Goal: Information Seeking & Learning: Learn about a topic

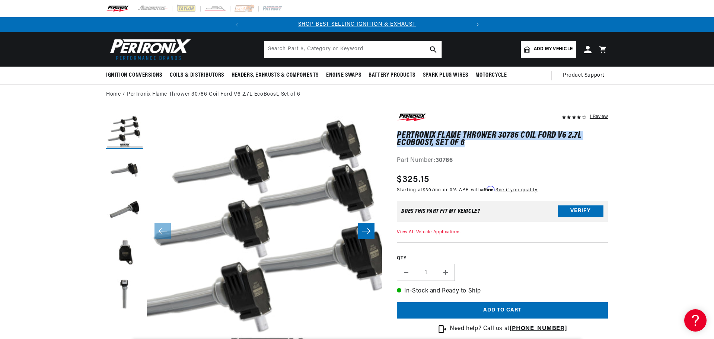
drag, startPoint x: 397, startPoint y: 133, endPoint x: 467, endPoint y: 141, distance: 70.0
click at [467, 141] on h1 "PerTronix Flame Thrower 30786 Coil Ford V6 2.7L EcoBoost, Set of 6" at bounding box center [502, 139] width 211 height 15
copy h1 "PerTronix Flame Thrower 30786 Coil Ford V6 2.7L EcoBoost, Set of 6"
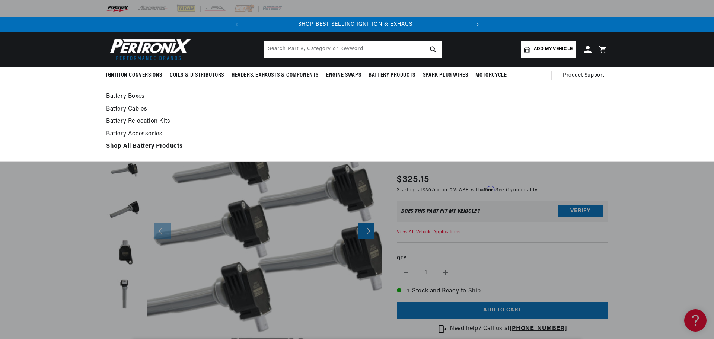
click at [503, 108] on link "Battery Cables" at bounding box center [357, 109] width 502 height 10
click at [81, 100] on div "Battery Boxes Battery Cables" at bounding box center [357, 123] width 714 height 78
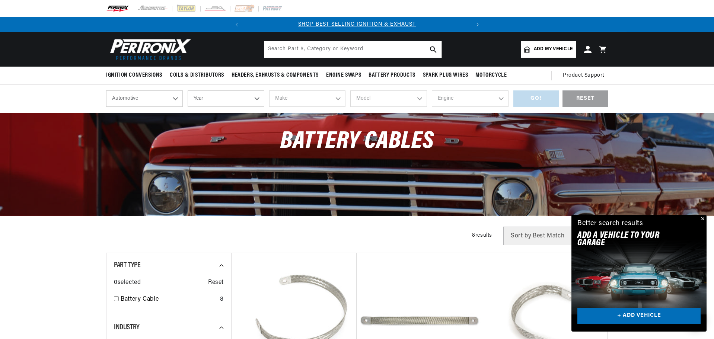
click at [257, 99] on select "Year 2026 2025 2024 2023 2022 2021 2020 2019 2018 2017 2016 2015 2014 2013 2012…" at bounding box center [226, 98] width 77 height 16
select select "2018"
click at [188, 90] on select "Year 2026 2025 2024 2023 2022 2021 2020 2019 2018 2017 2016 2015 2014 2013 2012…" at bounding box center [226, 98] width 77 height 16
select select "2018"
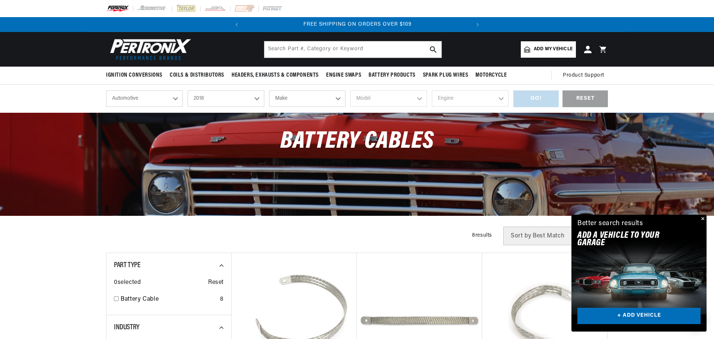
click at [332, 100] on select "Make Cadillac Chevrolet Chrysler Dodge Ford GMC INFINITI Jeep Nissan Ram Subaru…" at bounding box center [307, 98] width 77 height 16
select select "Ford"
click at [269, 90] on select "Make Cadillac Chevrolet Chrysler Dodge Ford GMC INFINITI Jeep Nissan Ram Subaru…" at bounding box center [307, 98] width 77 height 16
select select "Ford"
click at [417, 99] on select "Model Edge F-150 Focus Fusion Mustang" at bounding box center [388, 98] width 77 height 16
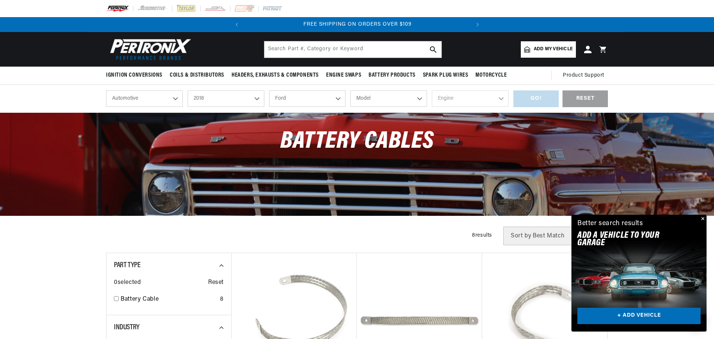
select select "F-150"
click at [350, 90] on select "Model Edge F-150 Focus Fusion Mustang" at bounding box center [388, 98] width 77 height 16
select select "F-150"
click at [495, 95] on select "Engine 2.7L 3.3L 3.5L 5.0L" at bounding box center [470, 98] width 77 height 16
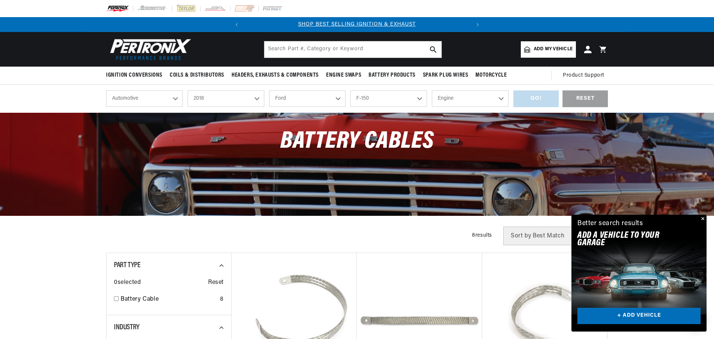
select select "2.7L"
click at [432, 90] on select "Engine 2.7L 3.3L 3.5L 5.0L" at bounding box center [470, 98] width 77 height 16
select select "2.7L"
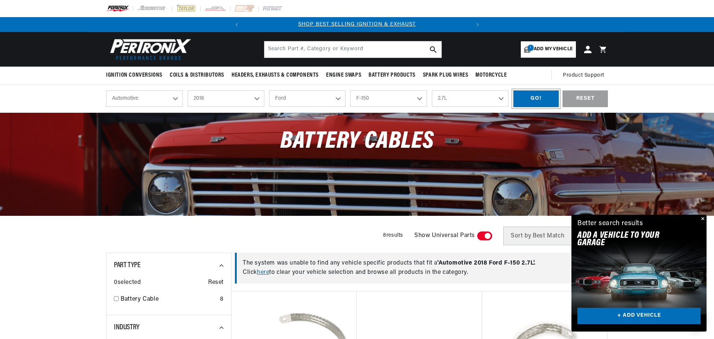
click at [514, 97] on div "GO!" at bounding box center [535, 98] width 45 height 17
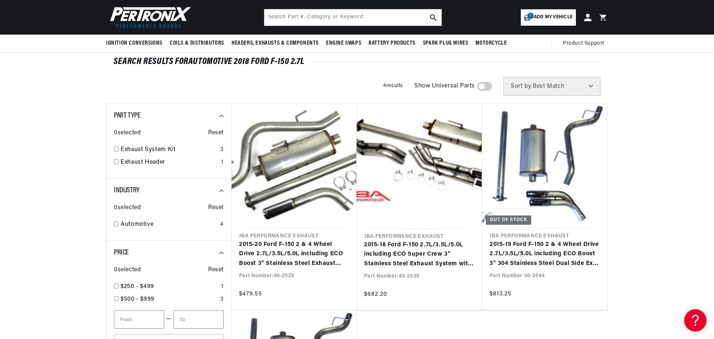
scroll to position [0, 226]
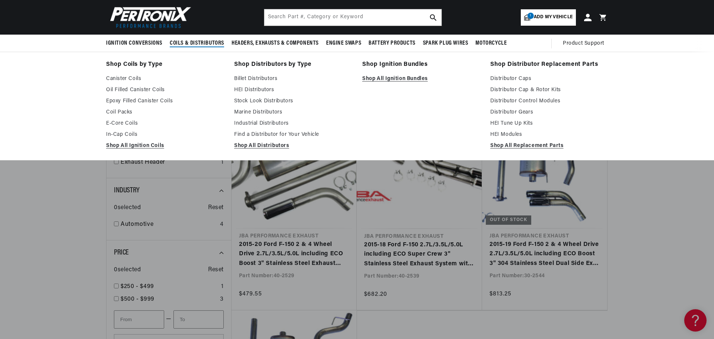
click at [209, 42] on span "Coils & Distributors" at bounding box center [197, 43] width 54 height 8
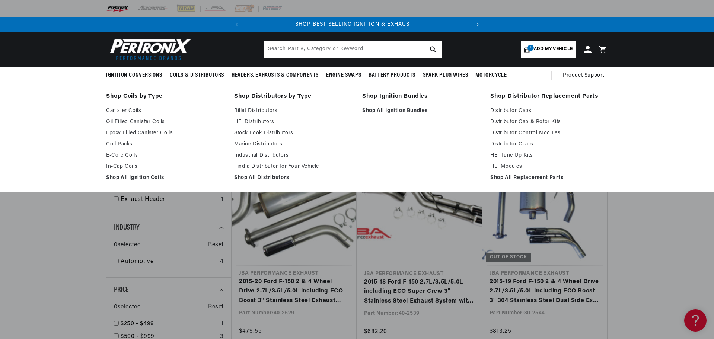
scroll to position [0, 0]
click at [131, 144] on link "Coil Packs" at bounding box center [165, 144] width 118 height 9
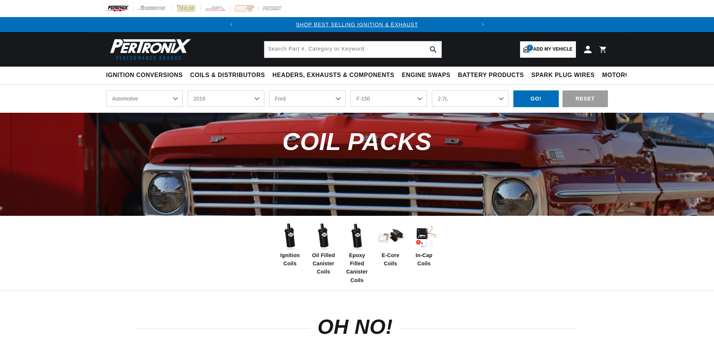
select select "2018"
select select "Ford"
select select "F-150"
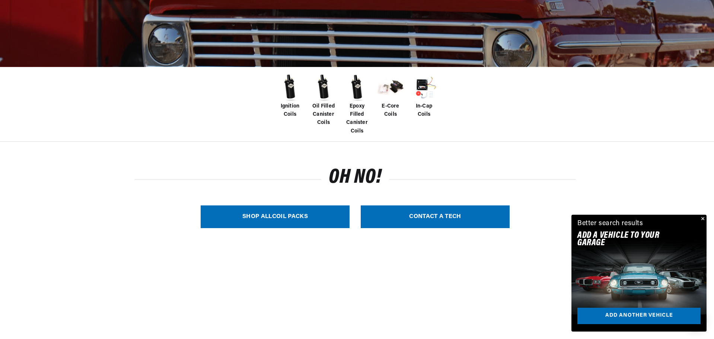
scroll to position [0, 226]
drag, startPoint x: 284, startPoint y: 128, endPoint x: 451, endPoint y: 153, distance: 169.7
click at [422, 110] on span "In-Cap Coils" at bounding box center [424, 110] width 30 height 17
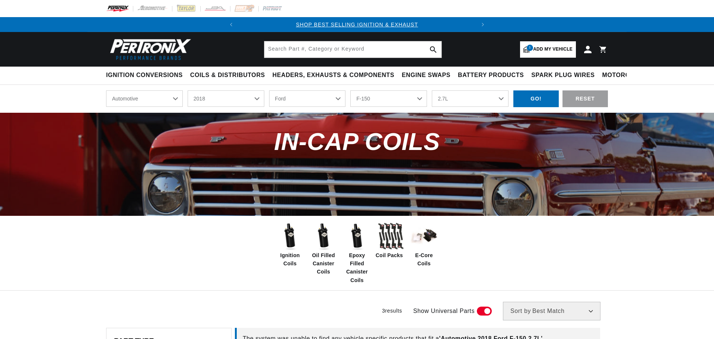
select select "2018"
select select "Ford"
select select "F-150"
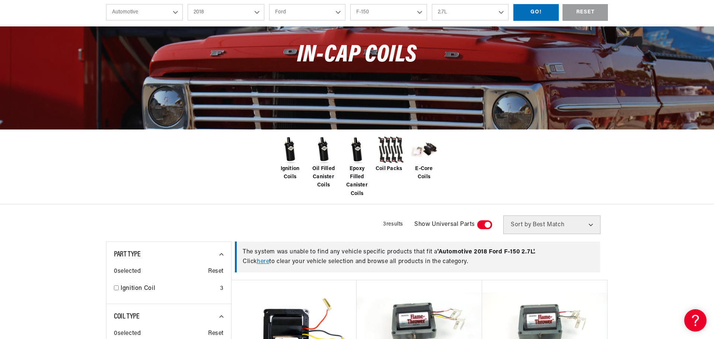
scroll to position [112, 0]
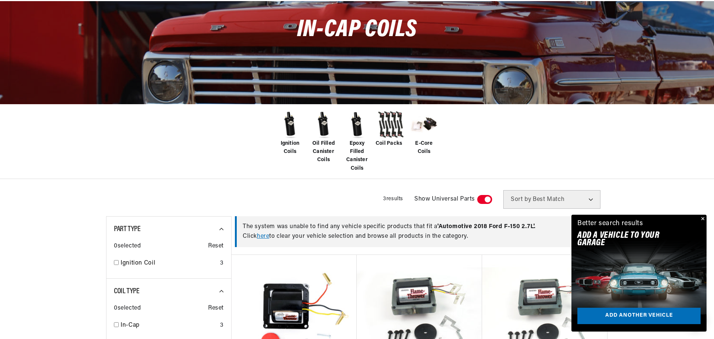
click at [390, 122] on img at bounding box center [390, 125] width 30 height 30
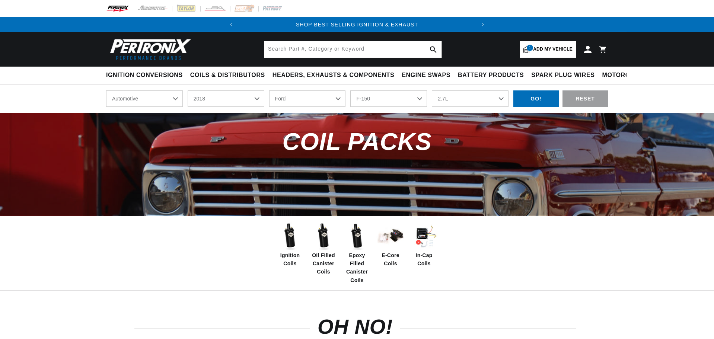
select select "2018"
select select "Ford"
select select "F-150"
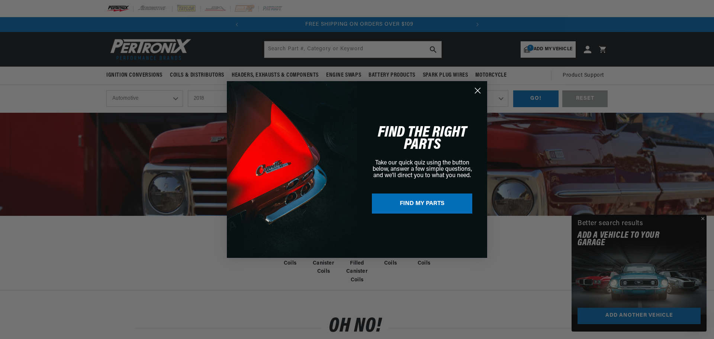
scroll to position [0, 226]
